Goal: Find specific page/section: Find specific page/section

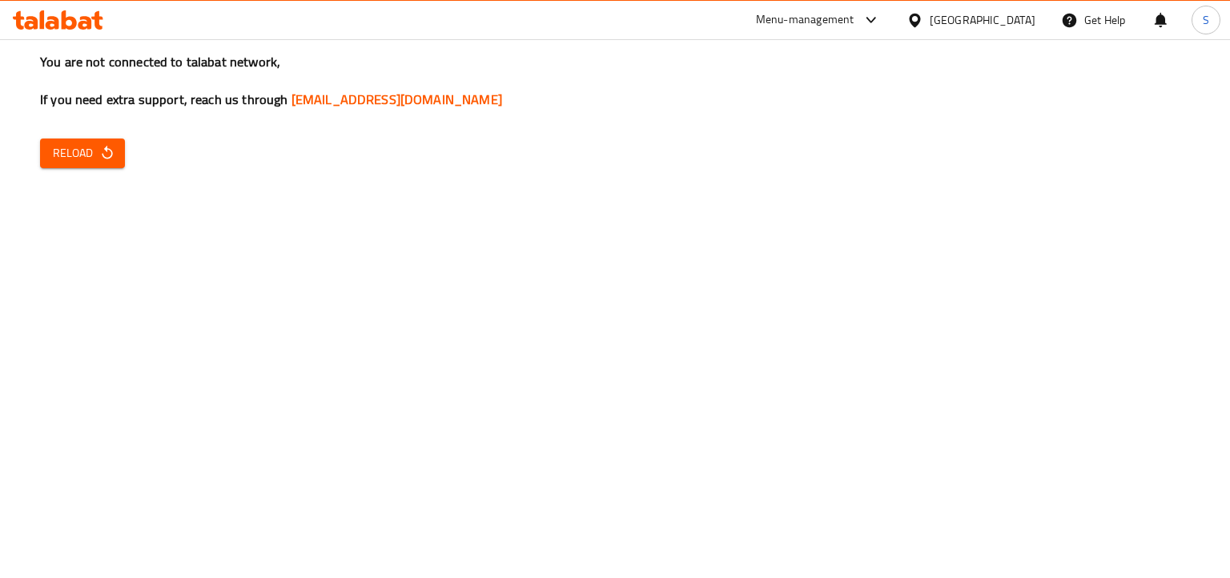
click at [66, 155] on span "Reload" at bounding box center [82, 153] width 59 height 20
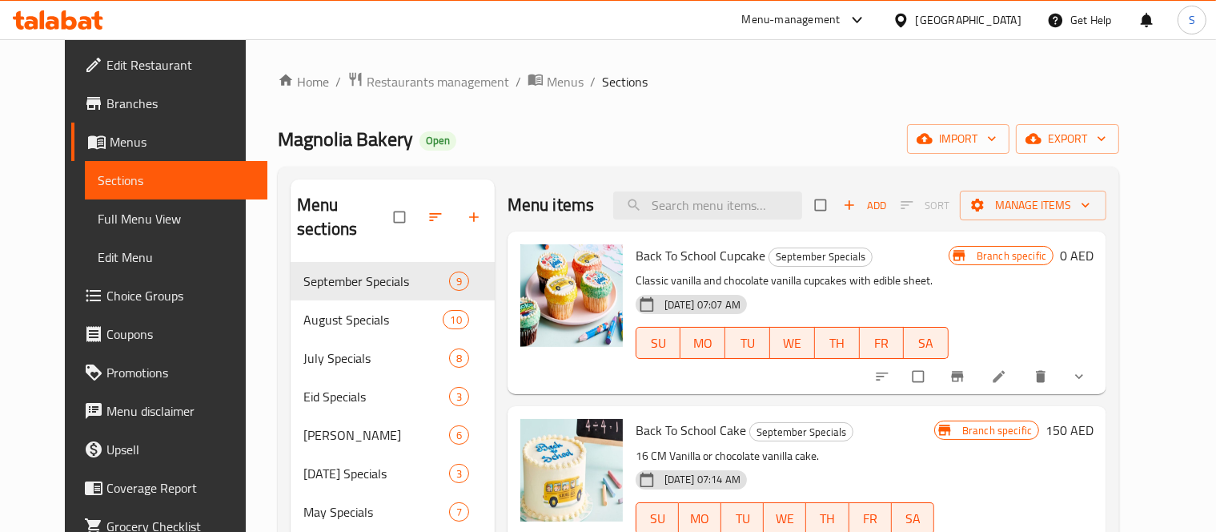
click at [989, 23] on div "[GEOGRAPHIC_DATA]" at bounding box center [969, 20] width 106 height 18
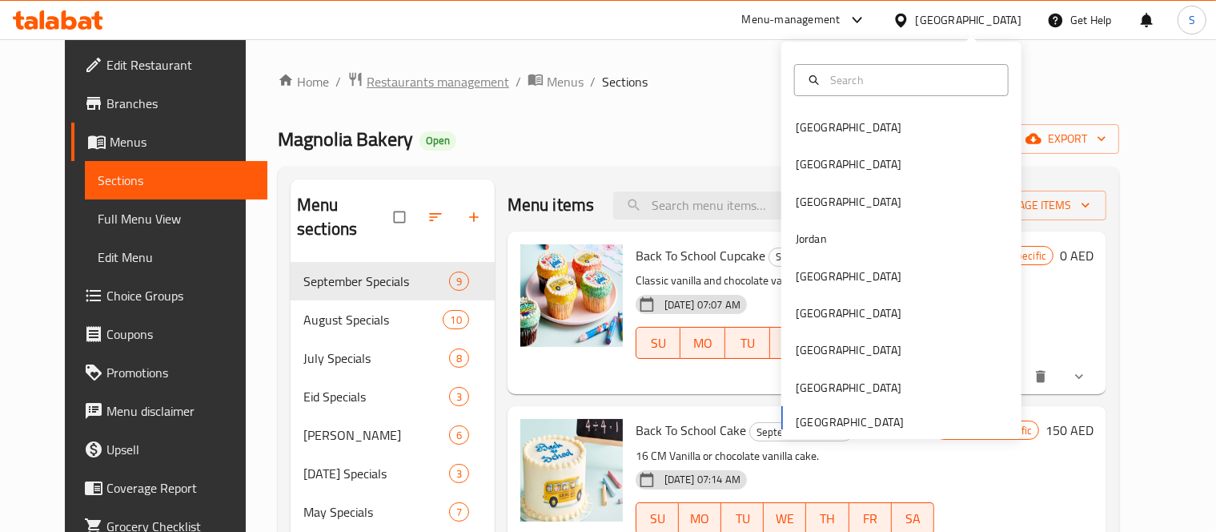
click at [367, 78] on span "Restaurants management" at bounding box center [438, 81] width 142 height 19
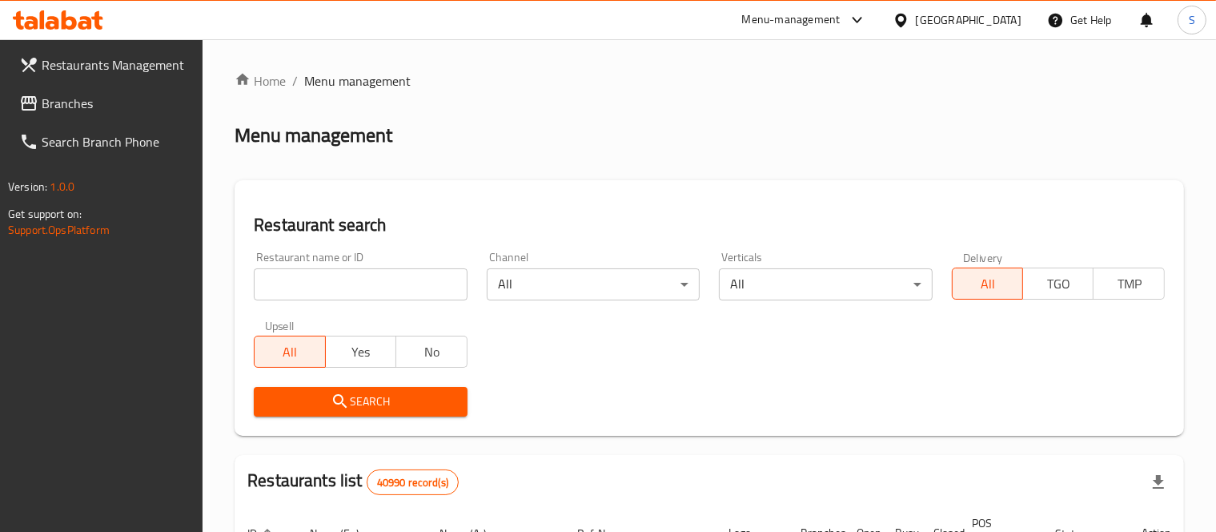
click at [335, 284] on input "search" at bounding box center [360, 284] width 213 height 32
paste input "775675"
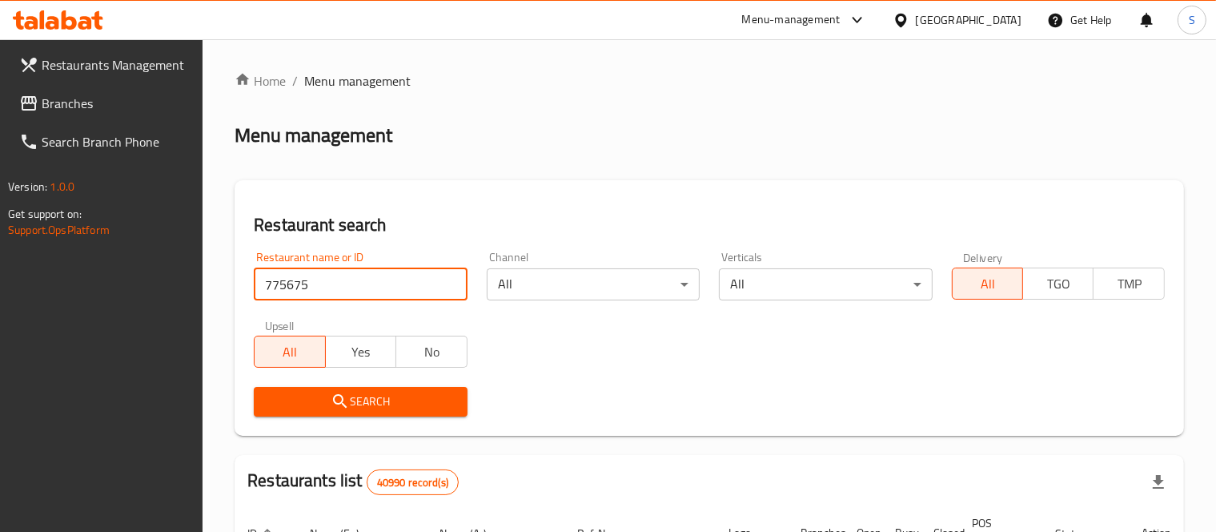
type input "775675"
click button "Search" at bounding box center [360, 402] width 213 height 30
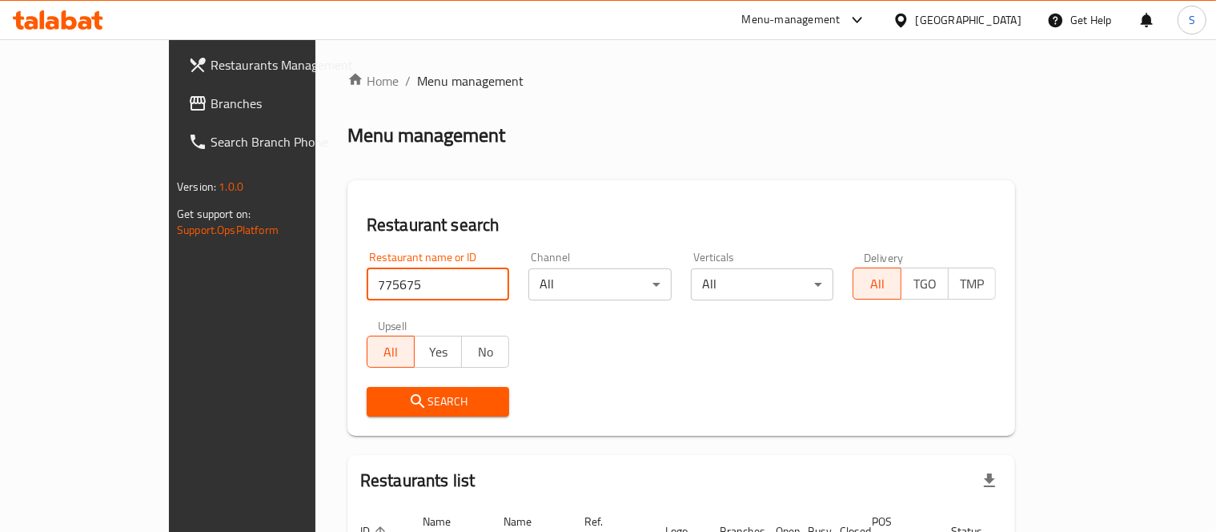
scroll to position [122, 0]
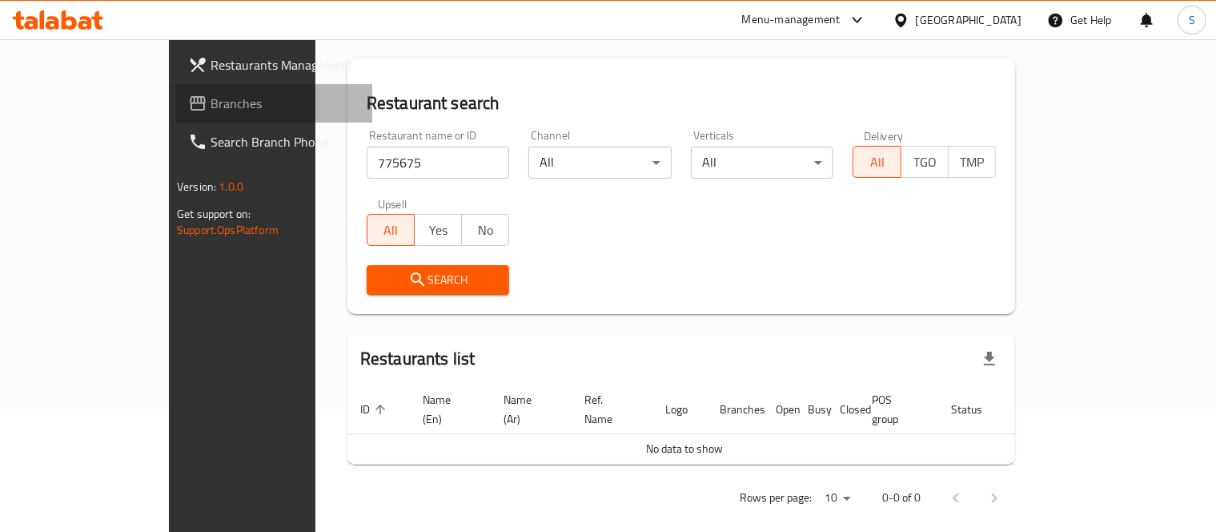
click at [211, 110] on span "Branches" at bounding box center [285, 103] width 149 height 19
